Goal: Find specific page/section: Find specific page/section

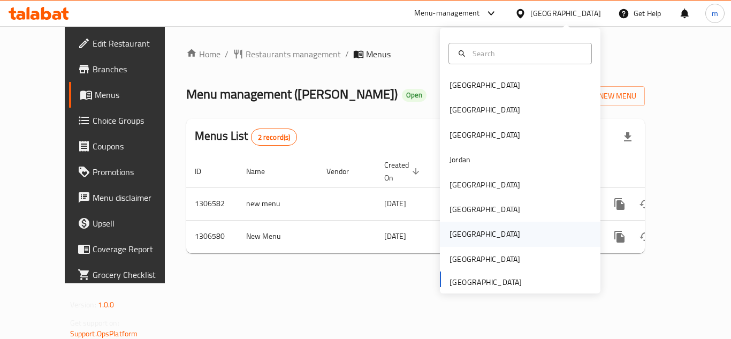
click at [463, 231] on div "Qatar" at bounding box center [485, 234] width 88 height 25
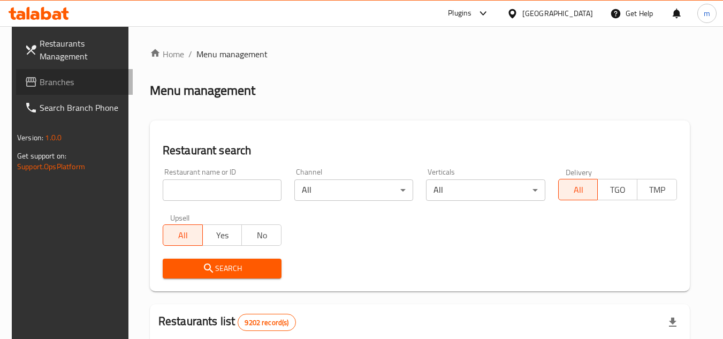
click at [55, 82] on span "Branches" at bounding box center [82, 81] width 85 height 13
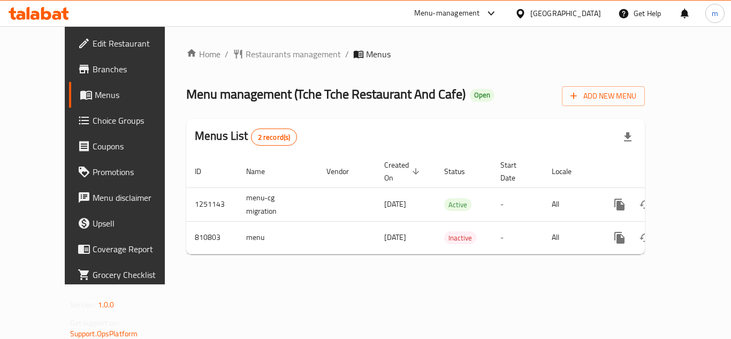
click at [586, 14] on div "Qatar" at bounding box center [565, 13] width 71 height 12
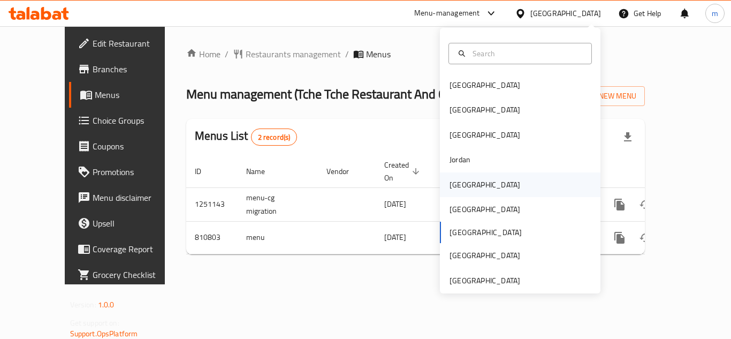
click at [453, 180] on div "[GEOGRAPHIC_DATA]" at bounding box center [485, 185] width 71 height 12
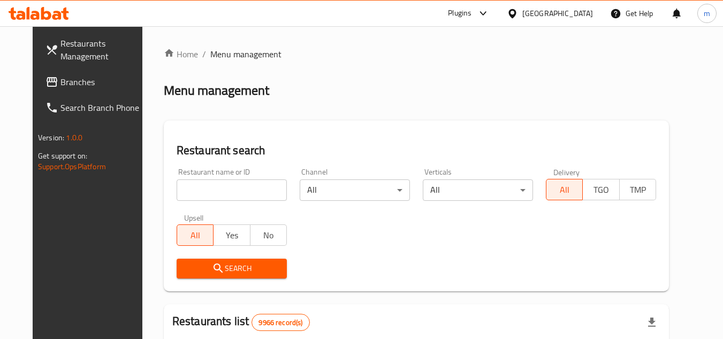
click at [60, 88] on span "Branches" at bounding box center [102, 81] width 85 height 13
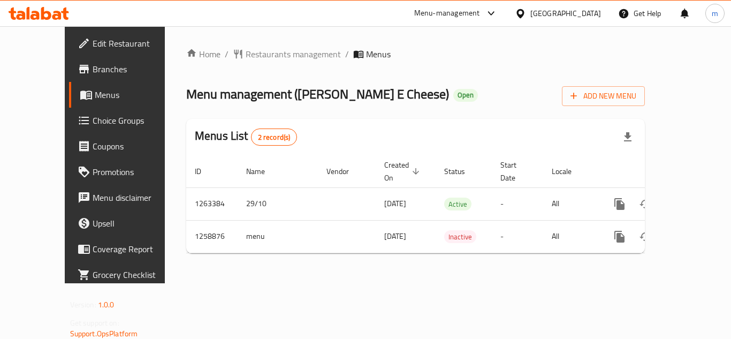
click at [480, 15] on div "Menu-management" at bounding box center [447, 13] width 66 height 13
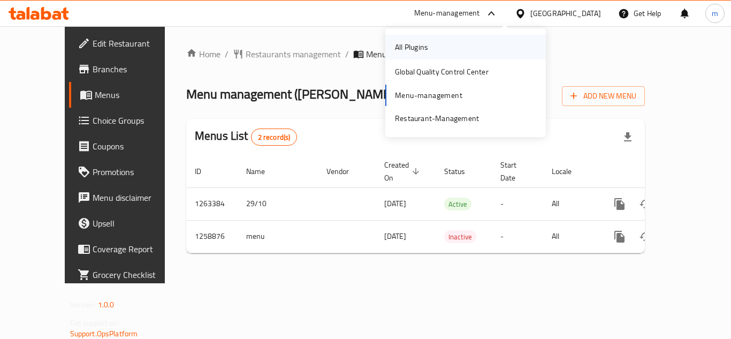
click at [503, 48] on div "All Plugins" at bounding box center [465, 47] width 161 height 25
